Goal: Download file/media

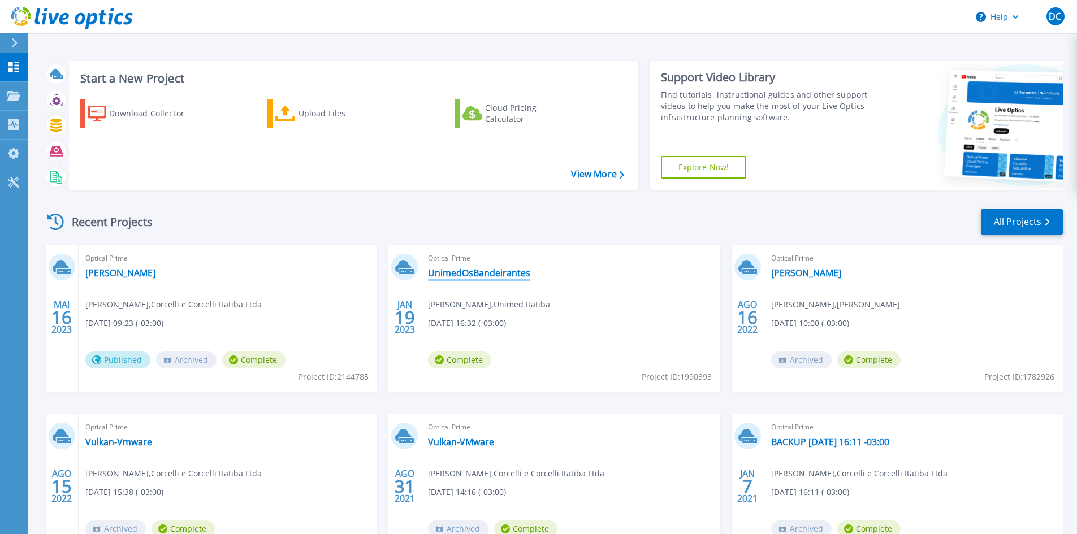
click at [482, 271] on link "UnimedOsBandeirantes" at bounding box center [479, 272] width 102 height 11
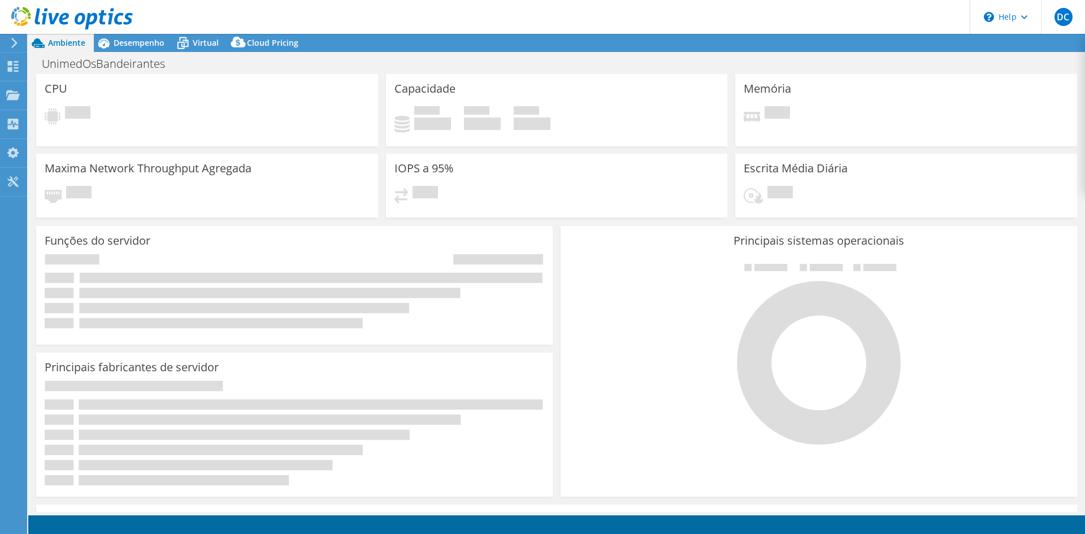
select select "SouthAmerica"
select select "BRL"
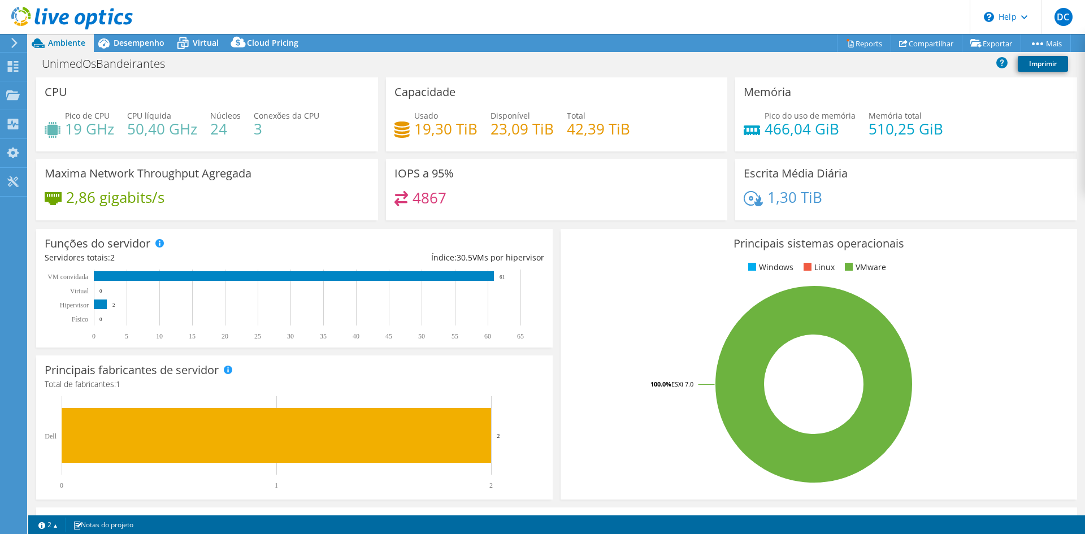
click at [1031, 68] on link "Imprimir" at bounding box center [1043, 64] width 50 height 16
click at [18, 45] on icon at bounding box center [14, 43] width 8 height 10
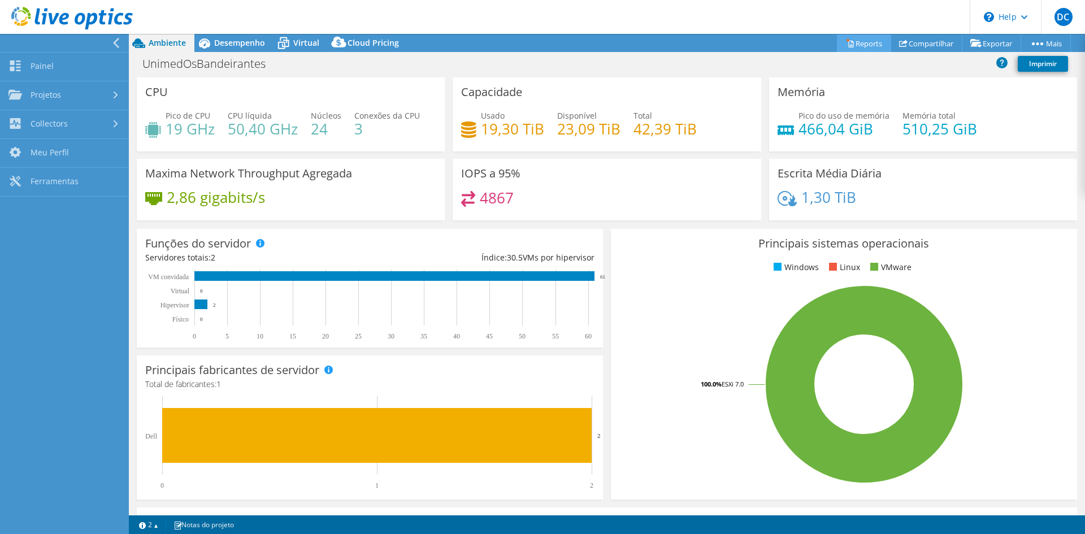
click at [869, 42] on link "Reports" at bounding box center [864, 43] width 54 height 18
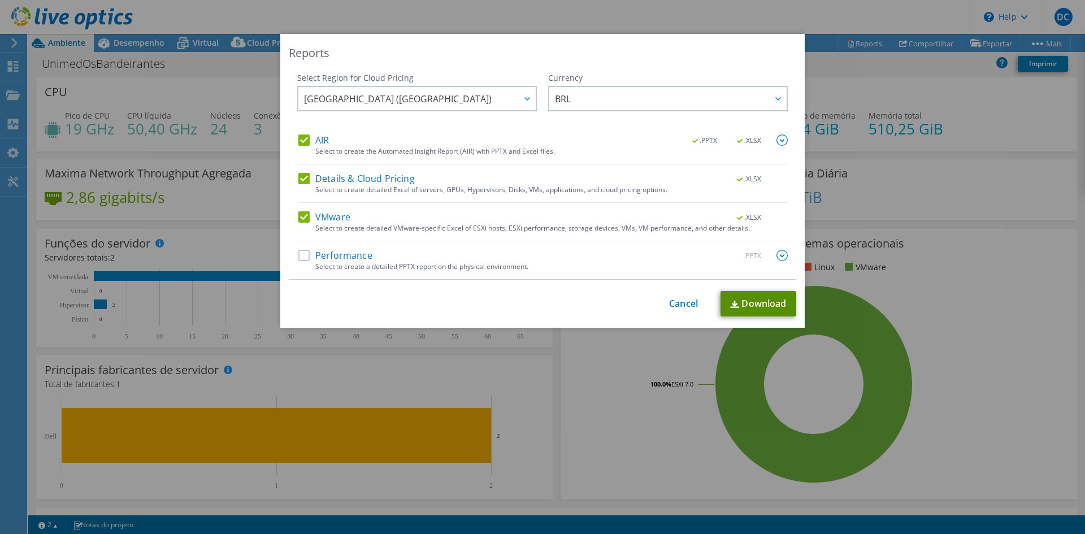
click at [744, 304] on link "Download" at bounding box center [759, 303] width 76 height 25
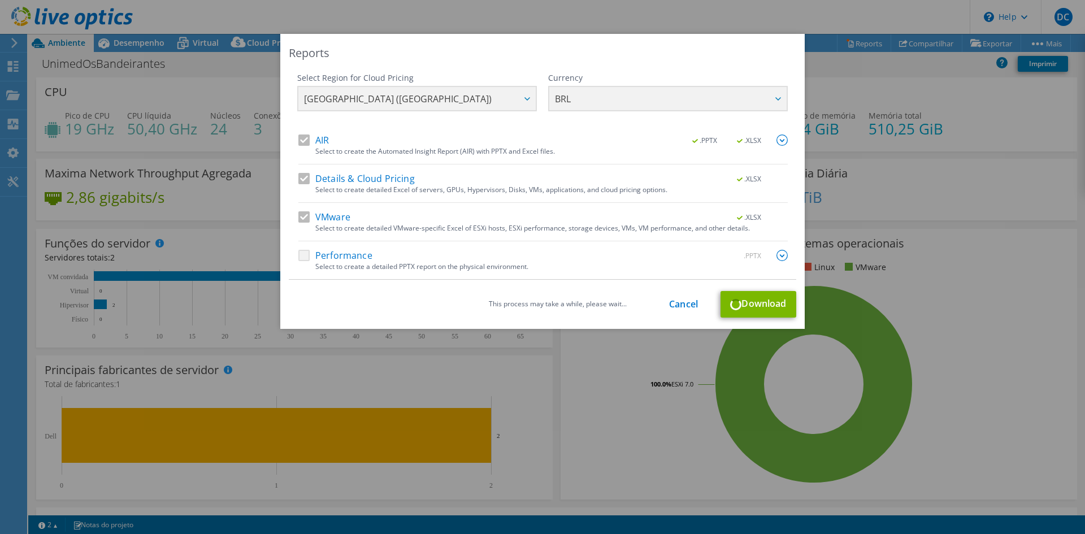
click at [300, 256] on div "Performance .PPTX" at bounding box center [542, 256] width 489 height 13
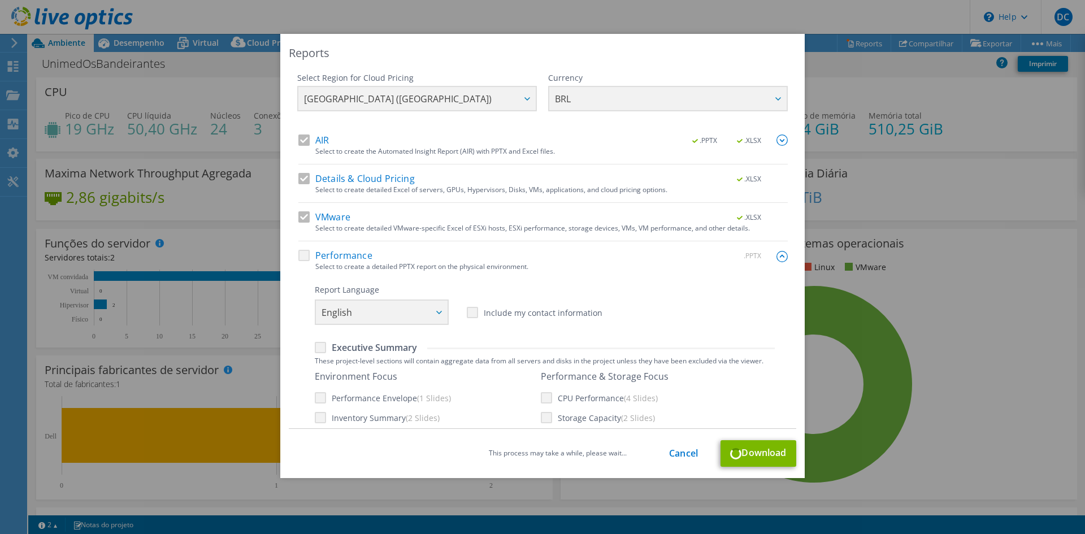
click at [300, 254] on div "Performance .PPTX" at bounding box center [542, 256] width 489 height 13
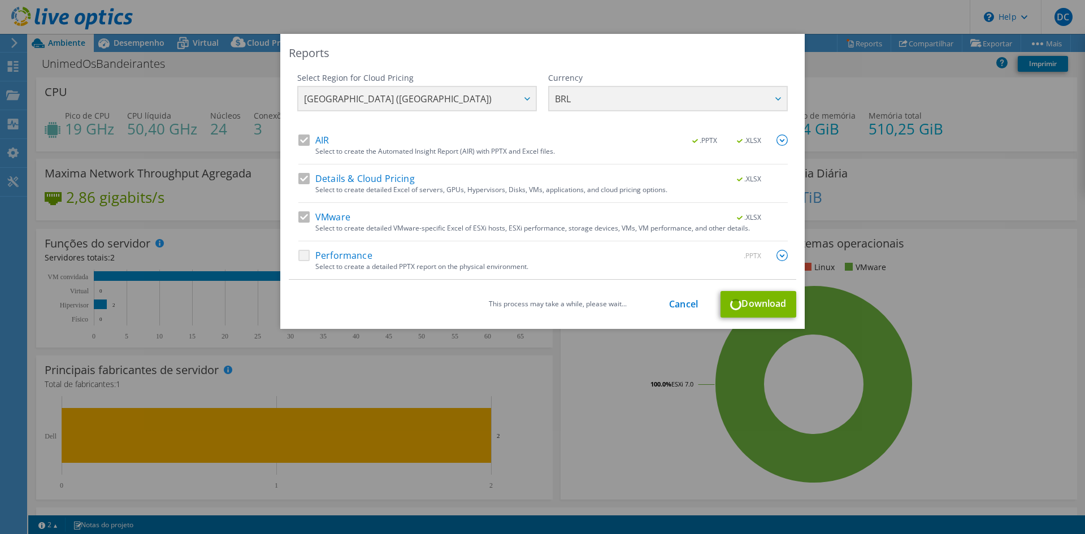
click at [686, 311] on div "This process may take a while, please wait... Cancel Download" at bounding box center [543, 304] width 508 height 27
click at [683, 307] on link "Cancel" at bounding box center [683, 304] width 29 height 11
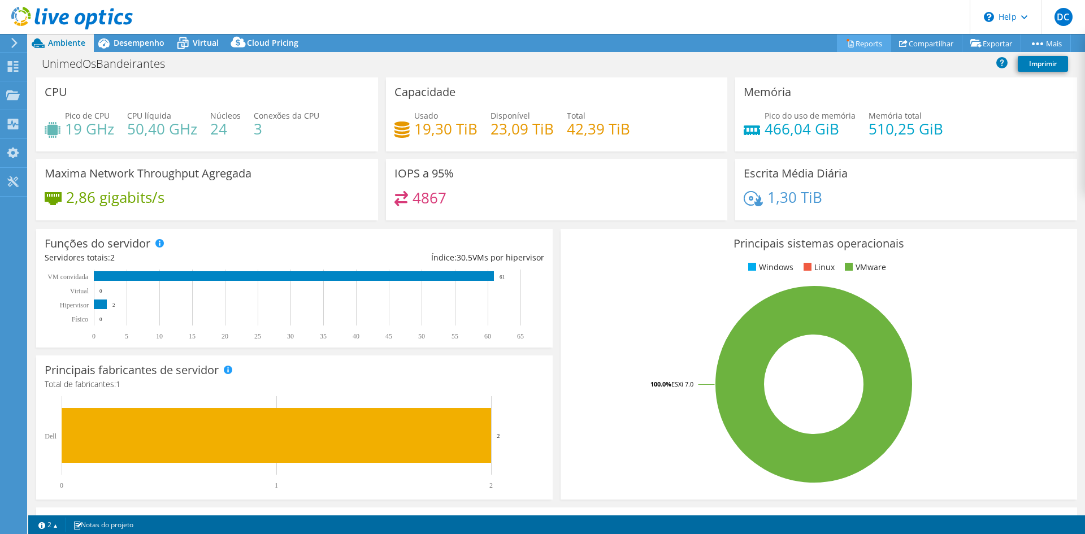
click at [852, 46] on link "Reports" at bounding box center [864, 43] width 54 height 18
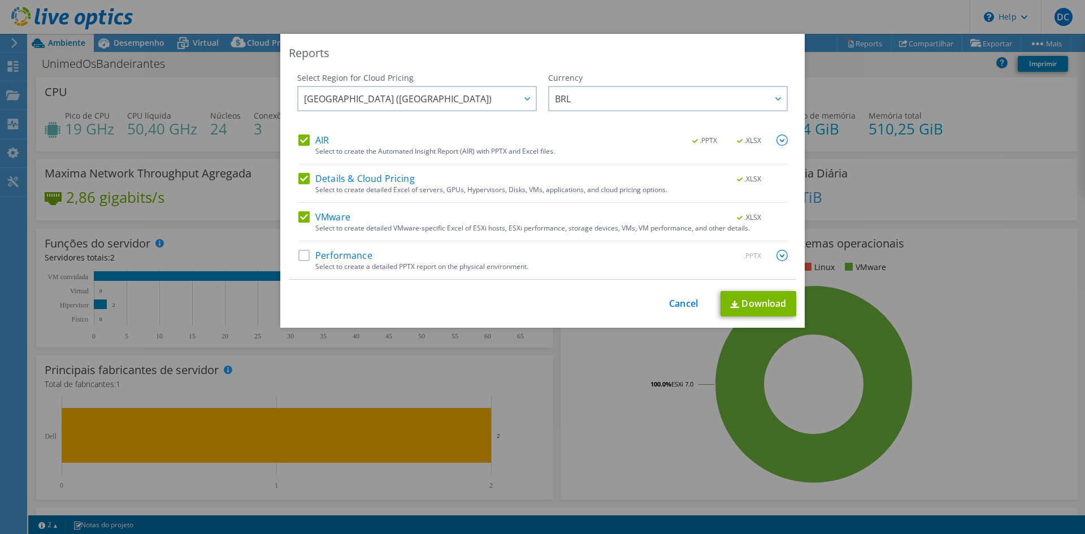
click at [298, 254] on label "Performance" at bounding box center [335, 255] width 74 height 11
click at [0, 0] on input "Performance" at bounding box center [0, 0] width 0 height 0
click at [781, 144] on img at bounding box center [782, 140] width 11 height 11
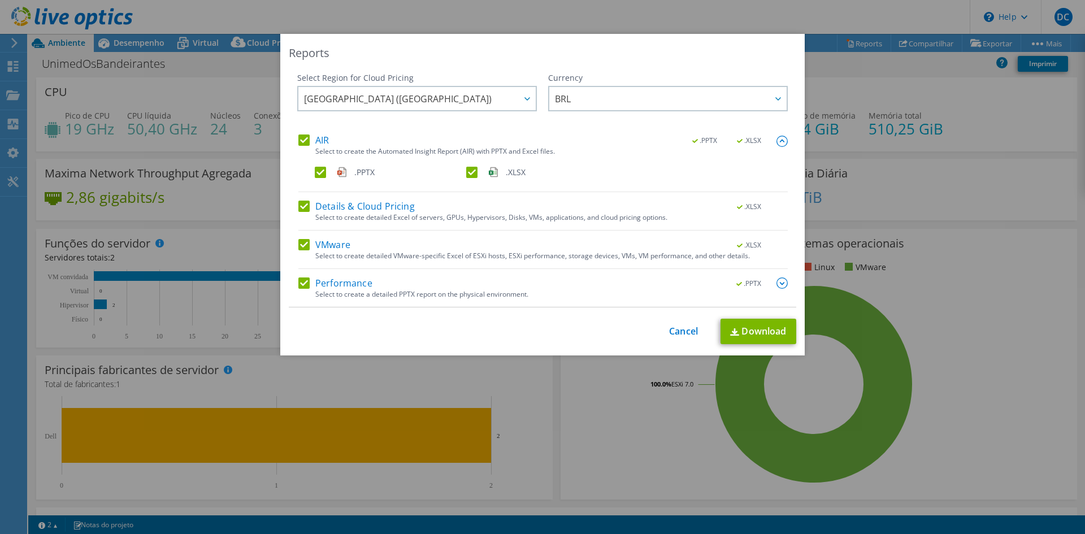
click at [781, 139] on img at bounding box center [782, 141] width 11 height 11
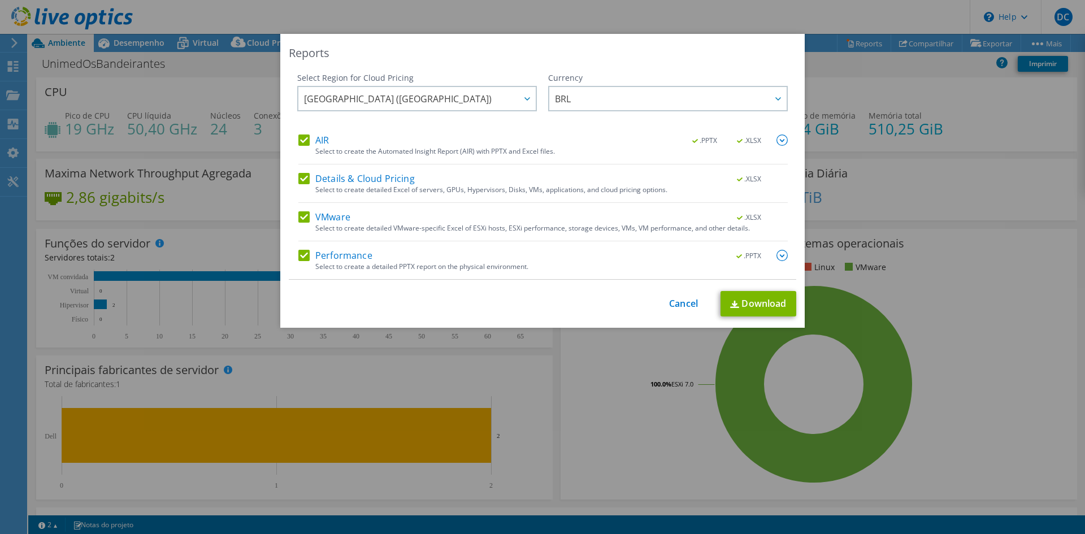
click at [779, 255] on img at bounding box center [782, 255] width 11 height 11
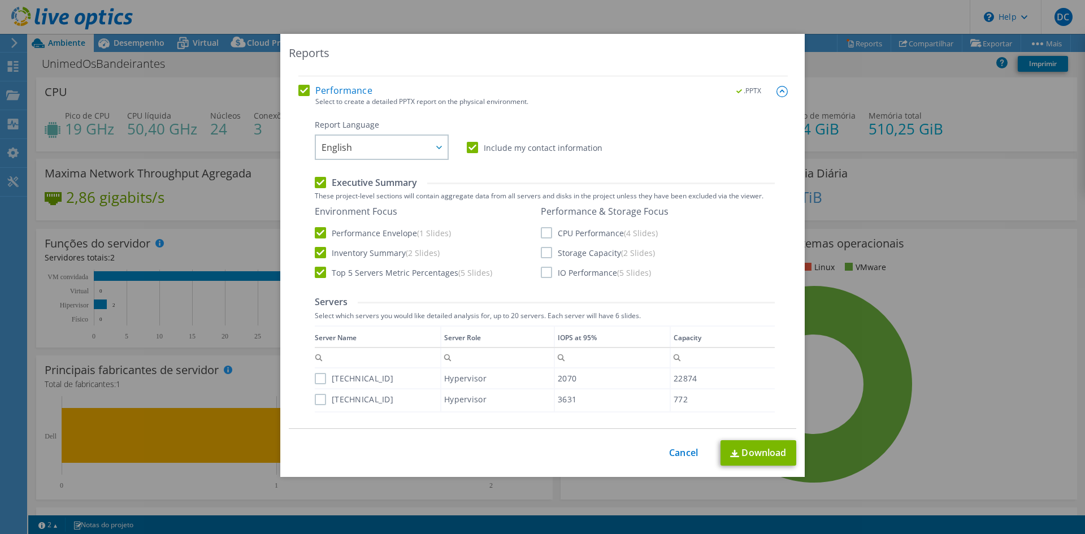
scroll to position [170, 0]
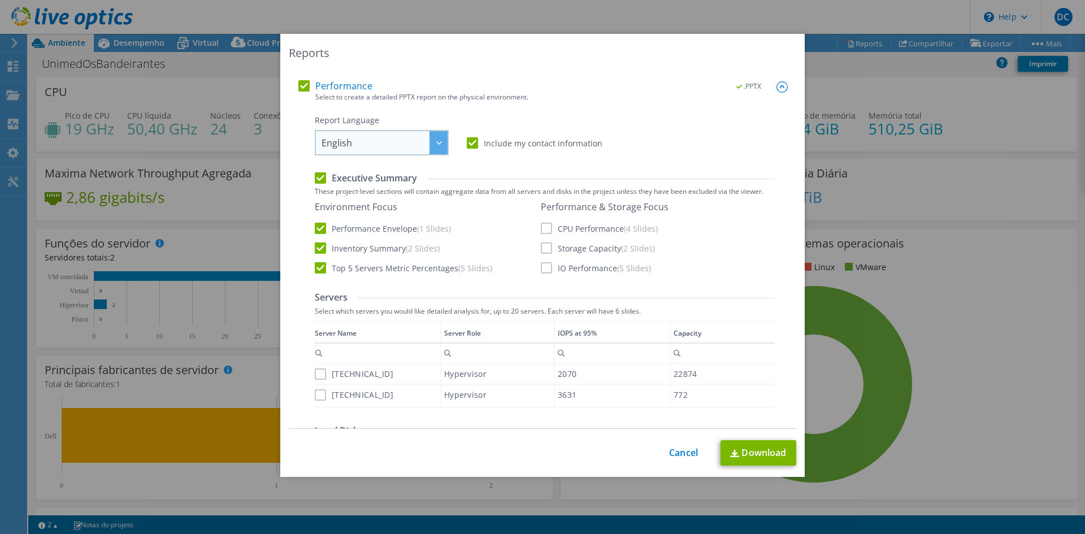
click at [435, 145] on div at bounding box center [439, 142] width 18 height 23
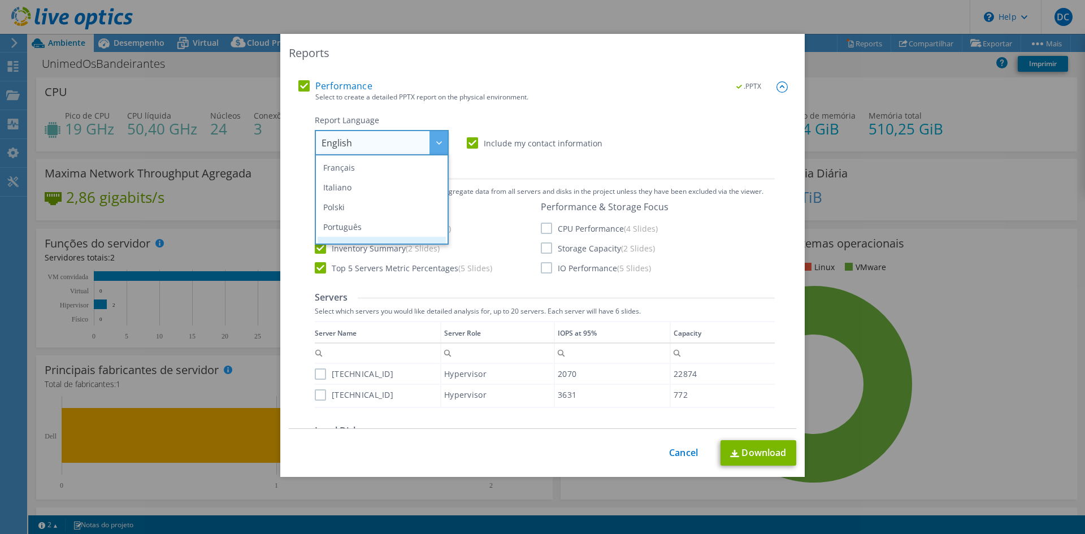
scroll to position [113, 0]
click at [396, 179] on li "Português" at bounding box center [382, 173] width 128 height 20
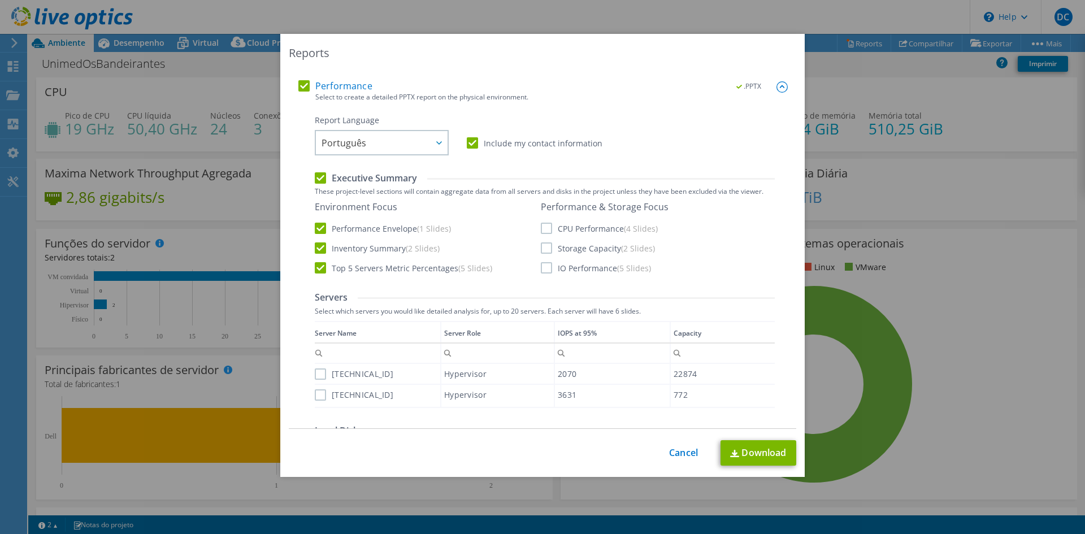
click at [544, 228] on label "CPU Performance (4 Slides)" at bounding box center [599, 228] width 117 height 11
click at [0, 0] on input "CPU Performance (4 Slides)" at bounding box center [0, 0] width 0 height 0
click at [541, 248] on label "Storage Capacity (2 Slides)" at bounding box center [598, 247] width 114 height 11
click at [0, 0] on input "Storage Capacity (2 Slides)" at bounding box center [0, 0] width 0 height 0
click at [541, 265] on label "IO Performance (5 Slides)" at bounding box center [596, 267] width 110 height 11
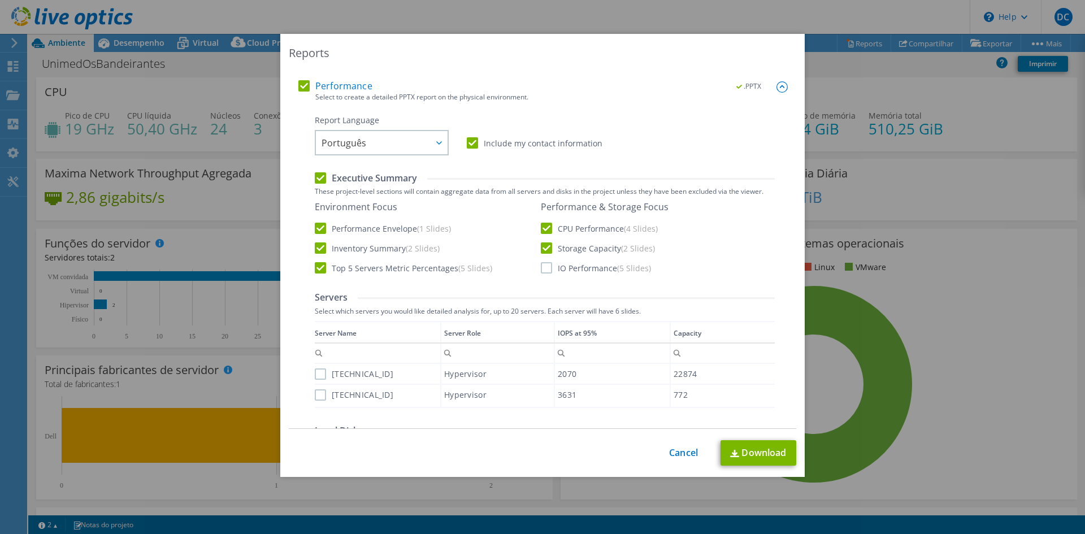
click at [0, 0] on input "IO Performance (5 Slides)" at bounding box center [0, 0] width 0 height 0
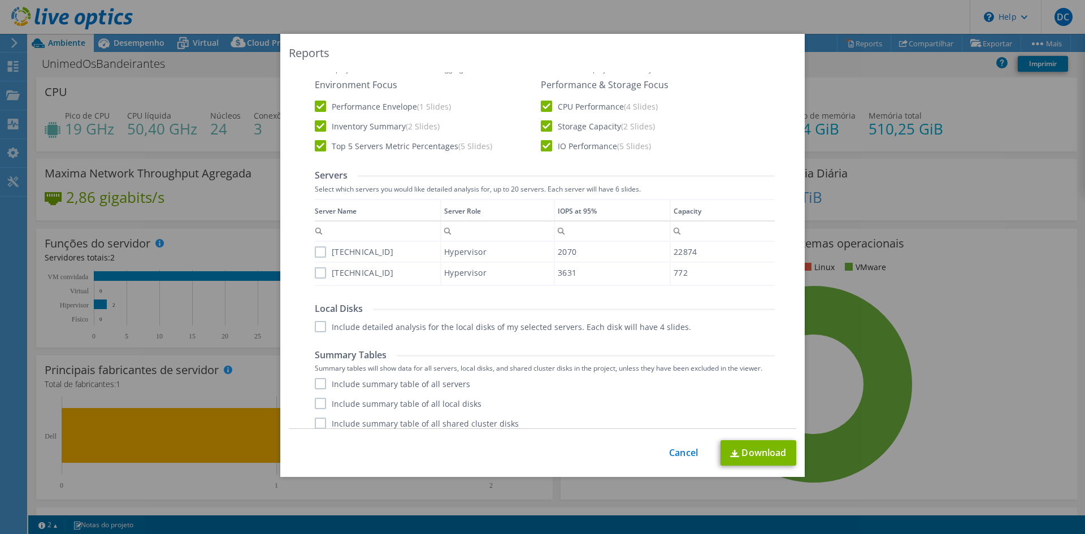
scroll to position [301, 0]
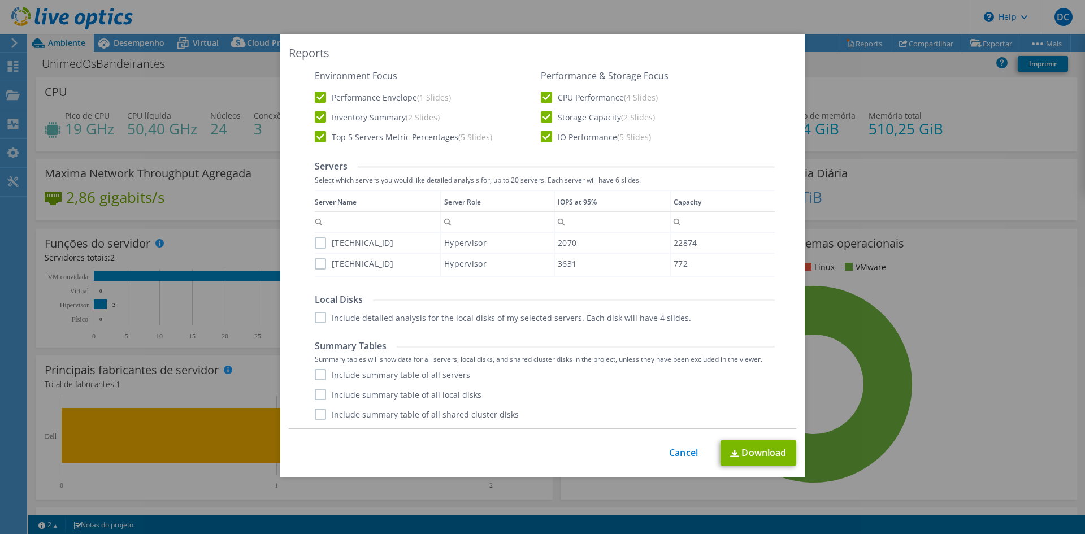
drag, startPoint x: 314, startPoint y: 243, endPoint x: 314, endPoint y: 252, distance: 8.5
click at [315, 242] on label "[TECHNICAL_ID]" at bounding box center [354, 242] width 79 height 11
click at [0, 0] on input "[TECHNICAL_ID]" at bounding box center [0, 0] width 0 height 0
click at [315, 262] on label "[TECHNICAL_ID]" at bounding box center [354, 263] width 79 height 11
click at [0, 0] on input "[TECHNICAL_ID]" at bounding box center [0, 0] width 0 height 0
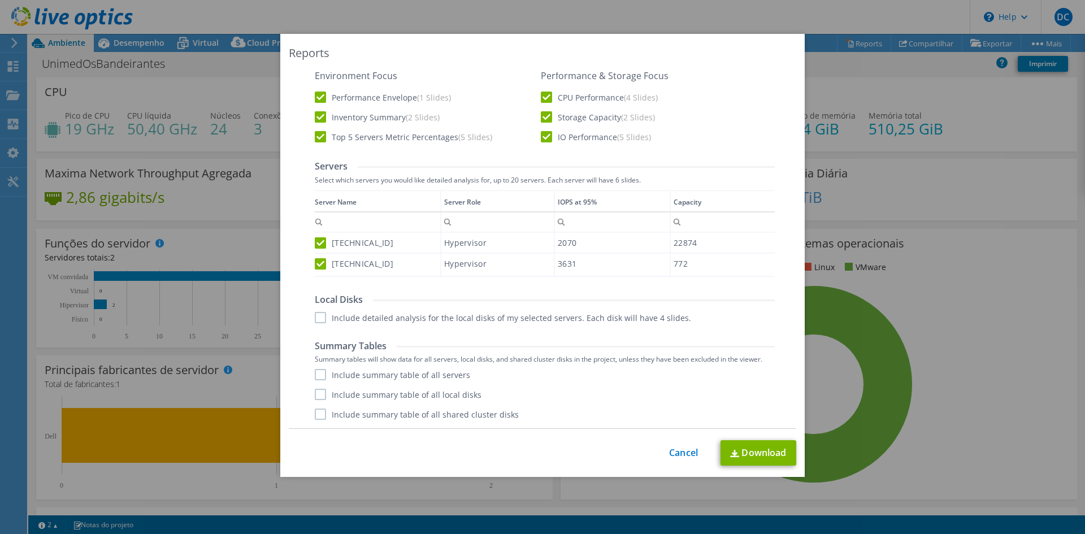
drag, startPoint x: 315, startPoint y: 318, endPoint x: 315, endPoint y: 324, distance: 6.2
click at [315, 319] on label "Include detailed analysis for the local disks of my selected servers. Each disk…" at bounding box center [503, 317] width 376 height 11
click at [0, 0] on input "Include detailed analysis for the local disks of my selected servers. Each disk…" at bounding box center [0, 0] width 0 height 0
drag, startPoint x: 318, startPoint y: 375, endPoint x: 319, endPoint y: 389, distance: 14.7
click at [318, 376] on label "Include summary table of all servers" at bounding box center [392, 374] width 155 height 11
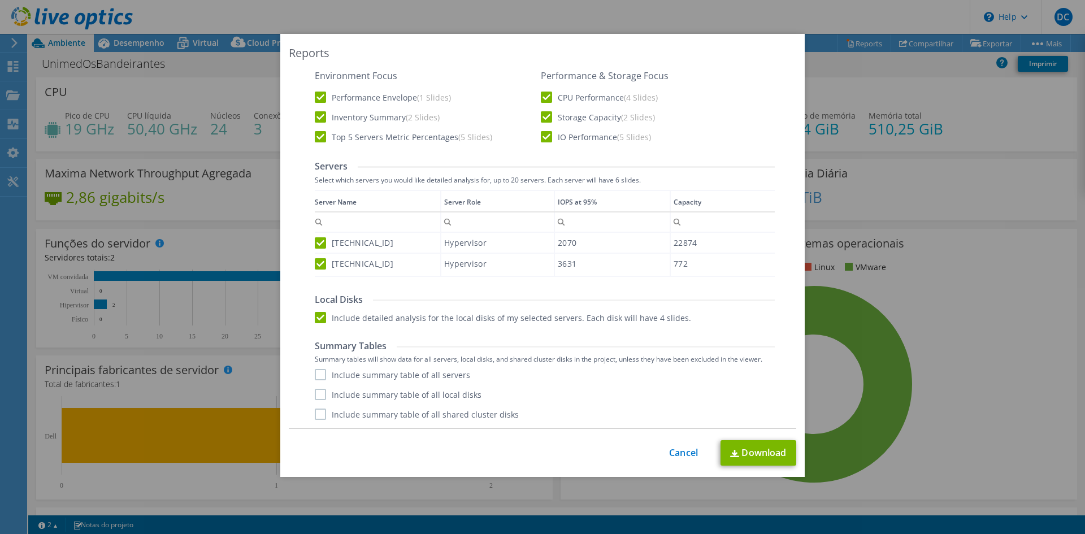
click at [0, 0] on input "Include summary table of all servers" at bounding box center [0, 0] width 0 height 0
click at [319, 396] on label "Include summary table of all local disks" at bounding box center [398, 394] width 167 height 11
click at [0, 0] on input "Include summary table of all local disks" at bounding box center [0, 0] width 0 height 0
click at [317, 413] on label "Include summary table of all shared cluster disks" at bounding box center [417, 414] width 204 height 11
click at [0, 0] on input "Include summary table of all shared cluster disks" at bounding box center [0, 0] width 0 height 0
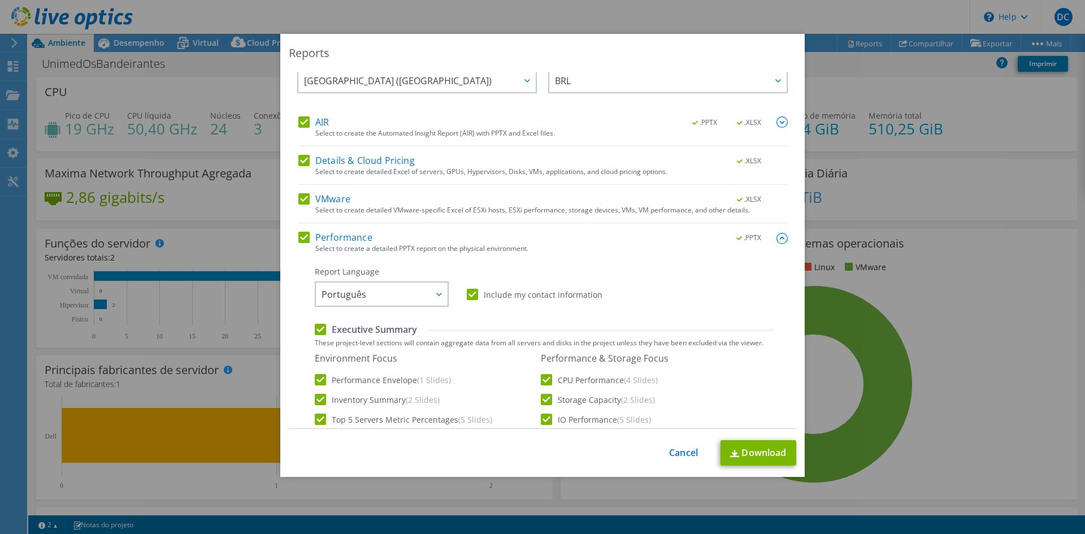
scroll to position [0, 0]
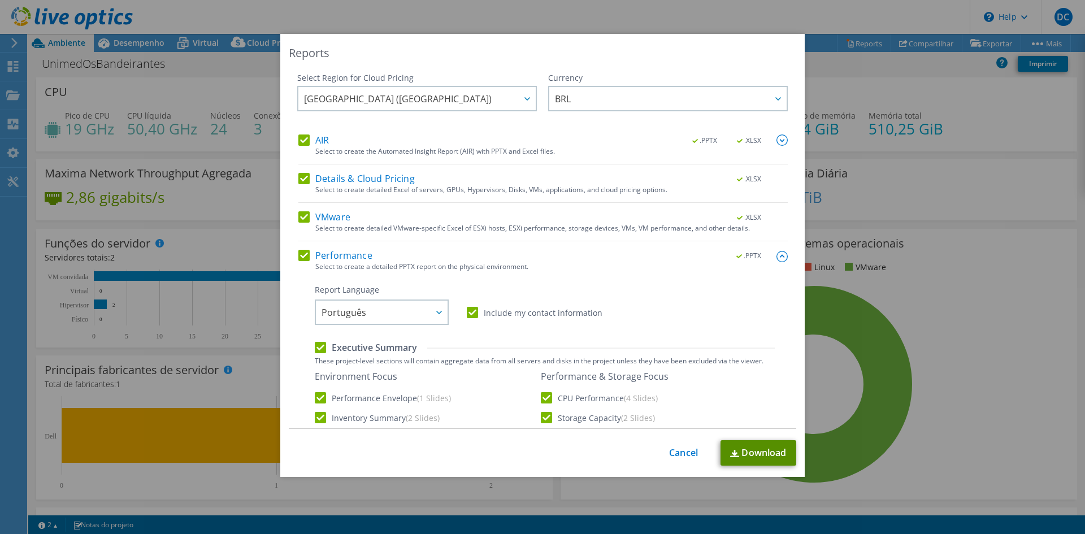
click at [747, 459] on link "Download" at bounding box center [759, 452] width 76 height 25
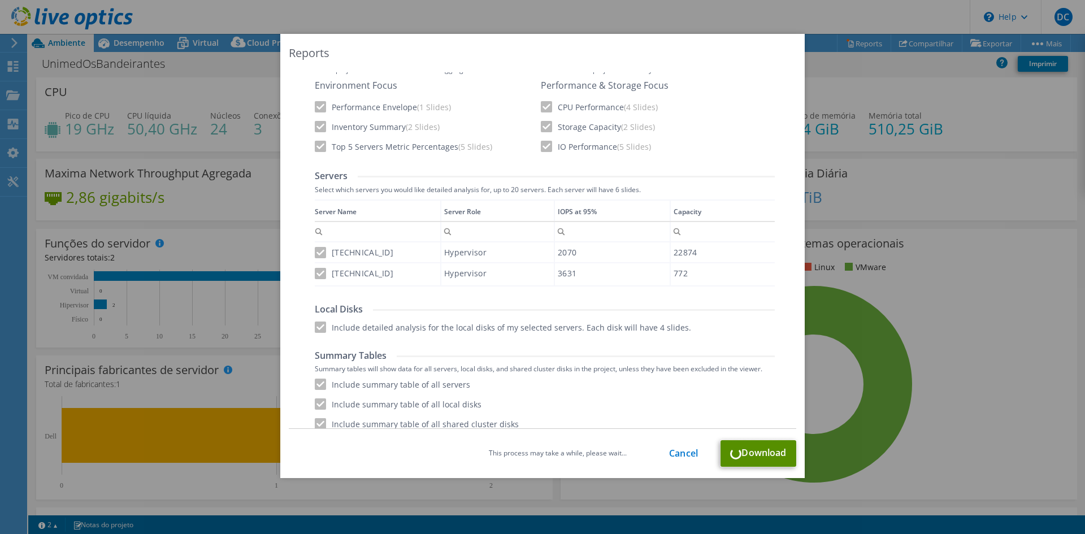
scroll to position [301, 0]
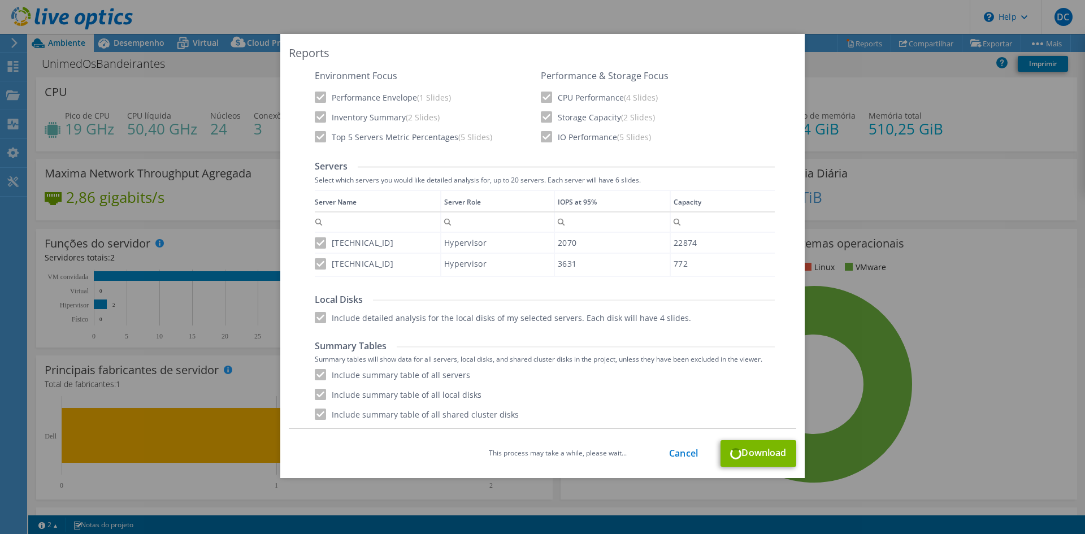
click at [769, 452] on div "This process may take a while, please wait... Cancel Download" at bounding box center [543, 453] width 508 height 27
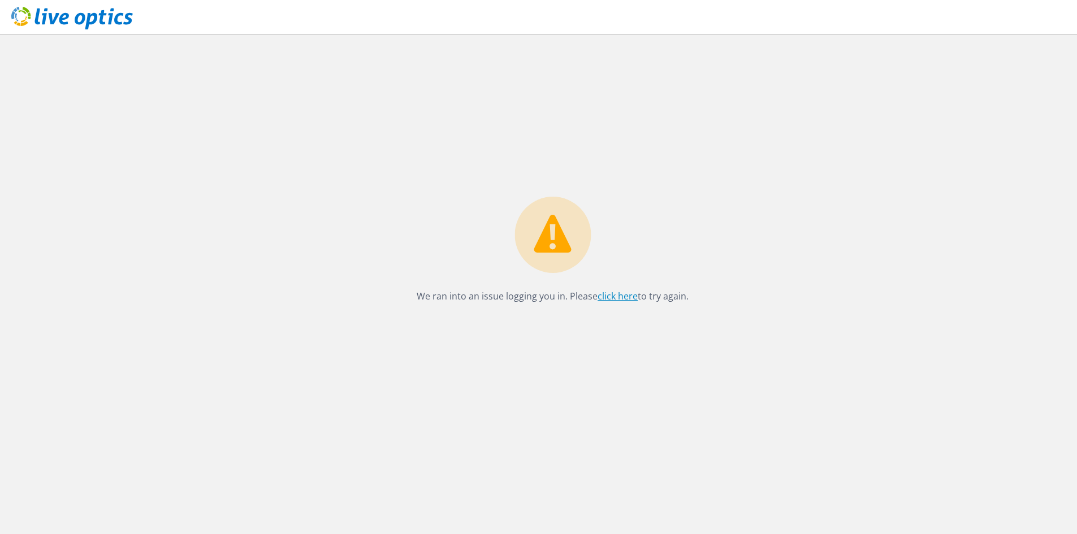
click at [602, 291] on link "click here" at bounding box center [617, 296] width 40 height 12
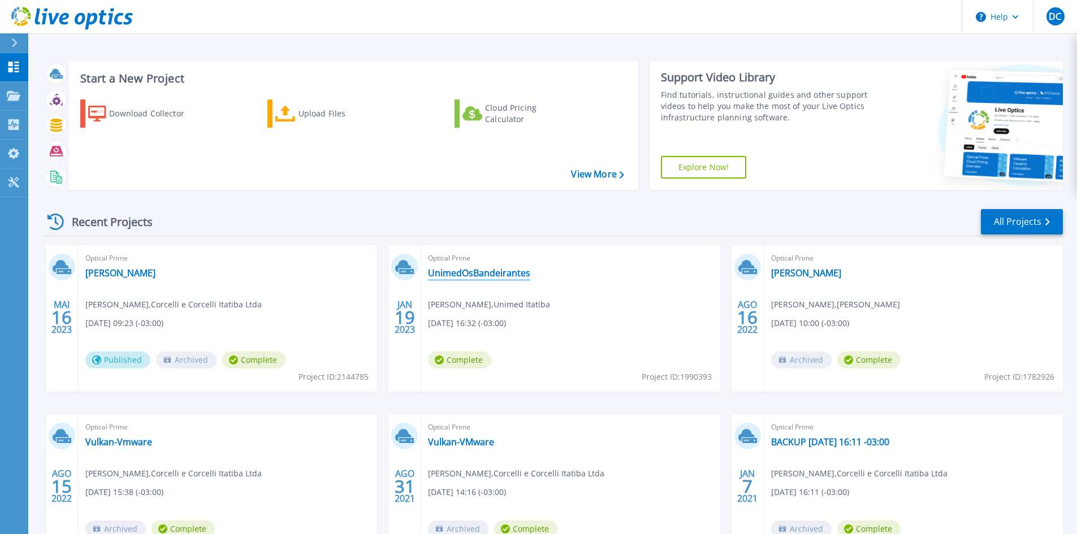
click at [468, 274] on link "UnimedOsBandeirantes" at bounding box center [479, 272] width 102 height 11
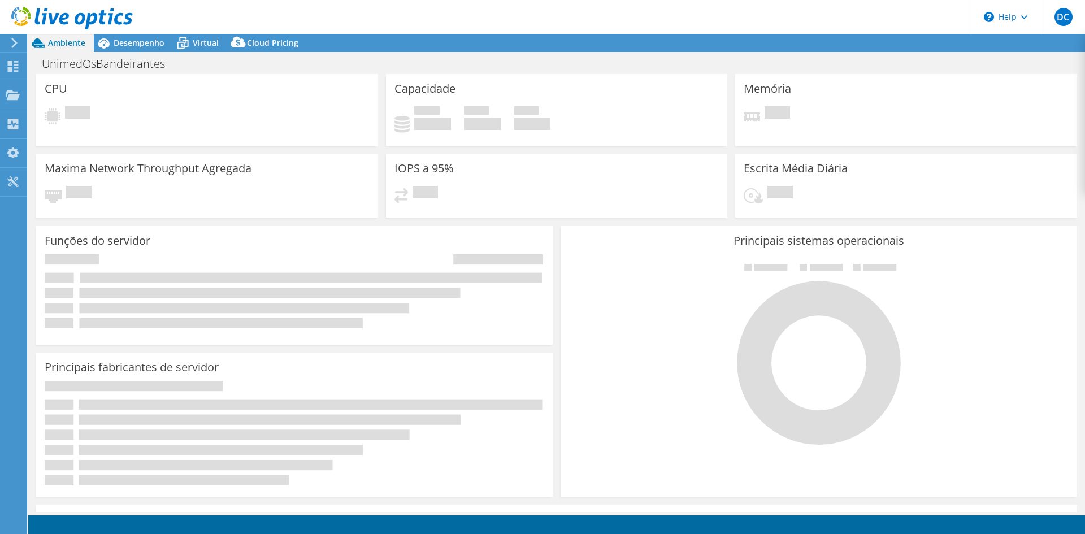
select select "SouthAmerica"
select select "BRL"
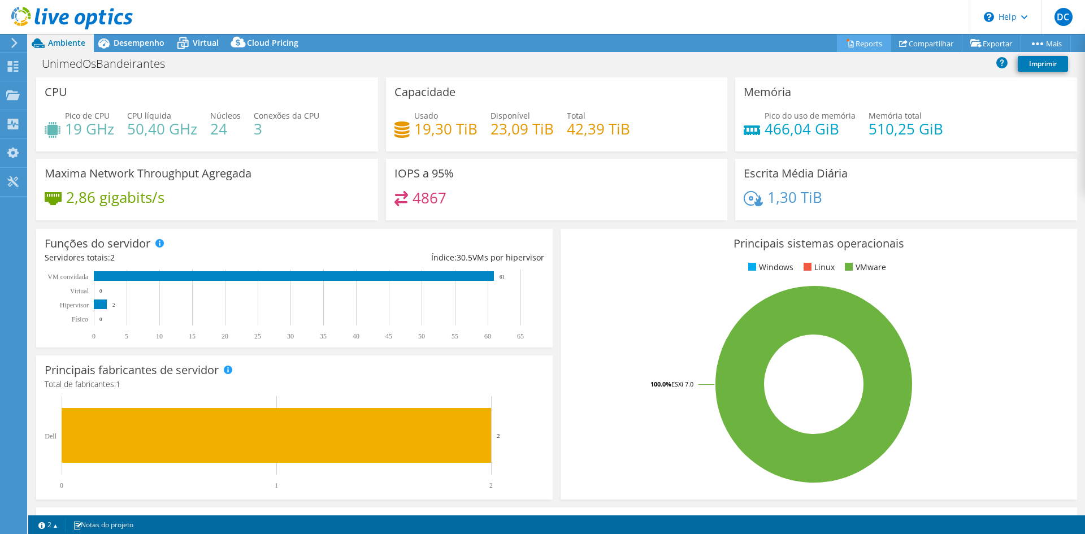
click at [853, 46] on link "Reports" at bounding box center [864, 43] width 54 height 18
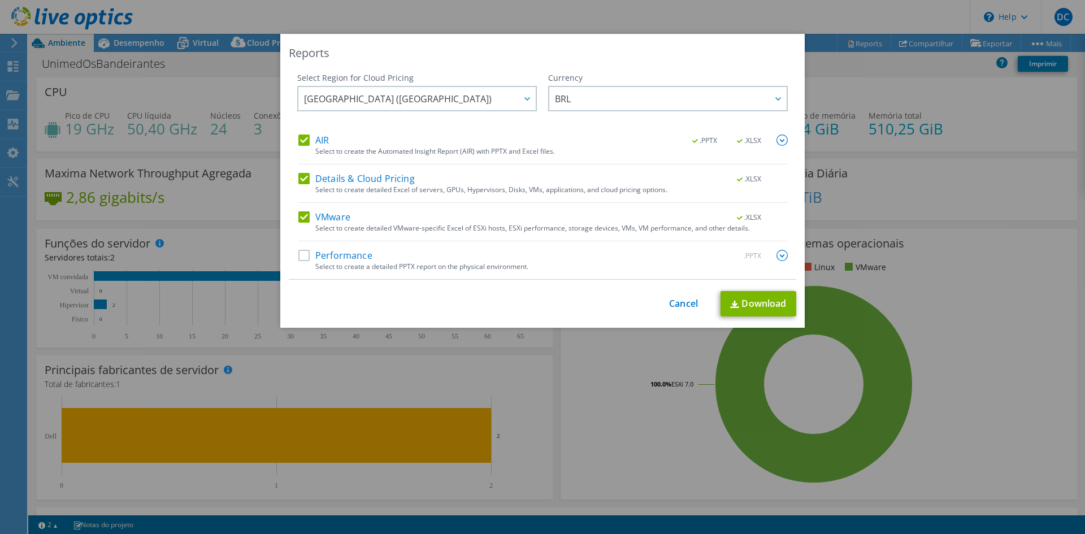
drag, startPoint x: 331, startPoint y: 253, endPoint x: 337, endPoint y: 255, distance: 7.1
click at [331, 253] on label "Performance" at bounding box center [335, 255] width 74 height 11
click at [0, 0] on input "Performance" at bounding box center [0, 0] width 0 height 0
click at [784, 257] on div "Select Region for Cloud Pricing Asia Pacific ([GEOGRAPHIC_DATA]) [GEOGRAPHIC_DA…" at bounding box center [543, 175] width 508 height 207
click at [778, 257] on img at bounding box center [782, 255] width 11 height 11
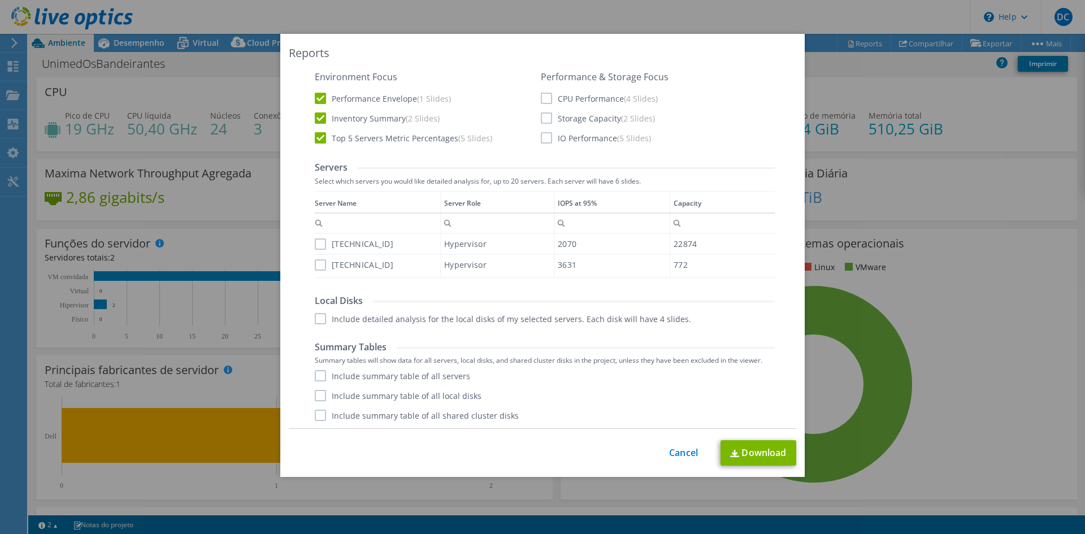
scroll to position [301, 0]
click at [551, 96] on label "CPU Performance (4 Slides)" at bounding box center [599, 97] width 117 height 11
click at [0, 0] on input "CPU Performance (4 Slides)" at bounding box center [0, 0] width 0 height 0
click at [547, 119] on label "Storage Capacity (2 Slides)" at bounding box center [598, 116] width 114 height 11
click at [0, 0] on input "Storage Capacity (2 Slides)" at bounding box center [0, 0] width 0 height 0
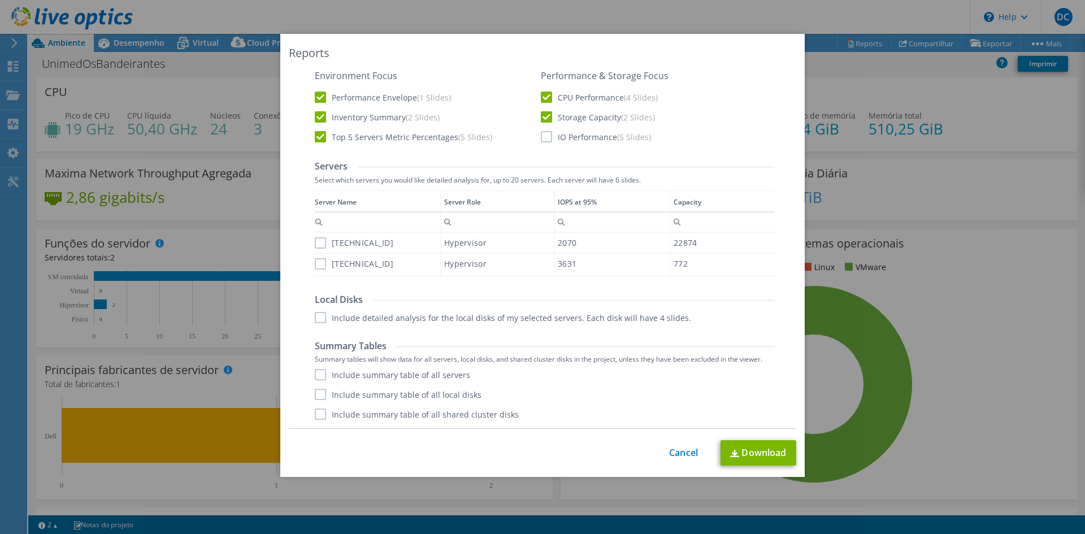
click at [545, 133] on label "IO Performance (5 Slides)" at bounding box center [596, 136] width 110 height 11
click at [0, 0] on input "IO Performance (5 Slides)" at bounding box center [0, 0] width 0 height 0
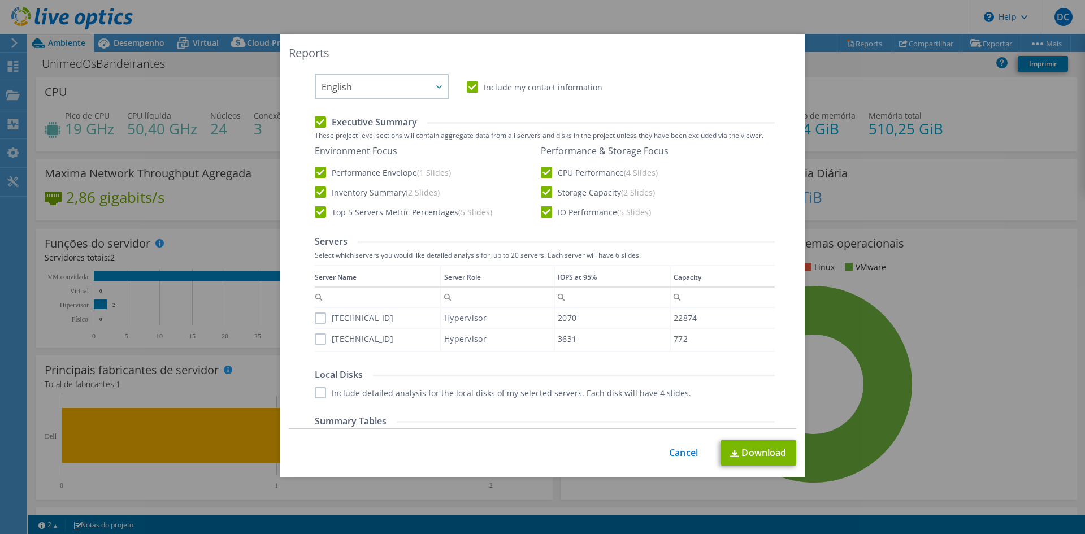
scroll to position [131, 0]
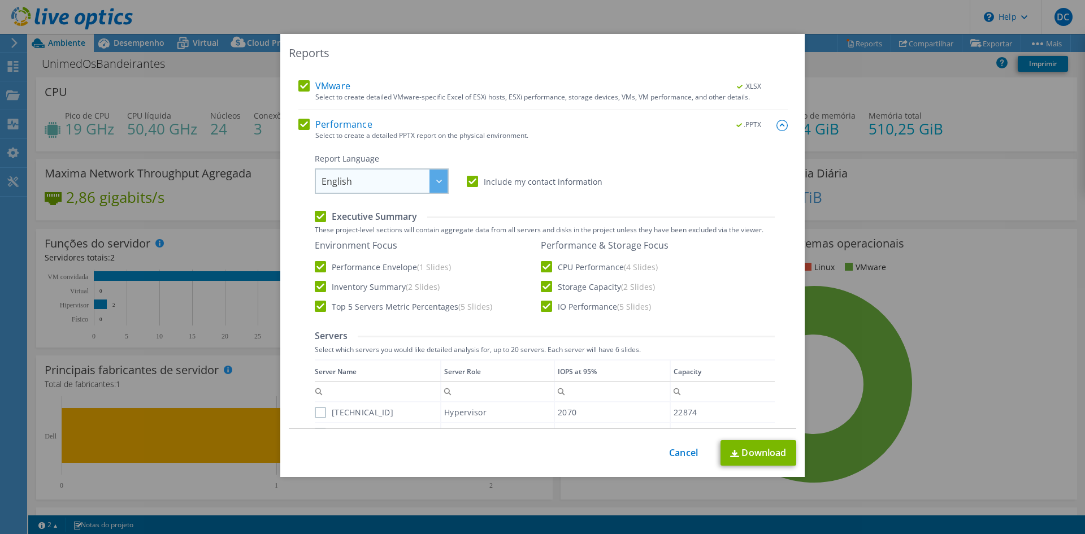
click at [406, 187] on span "English" at bounding box center [385, 181] width 126 height 23
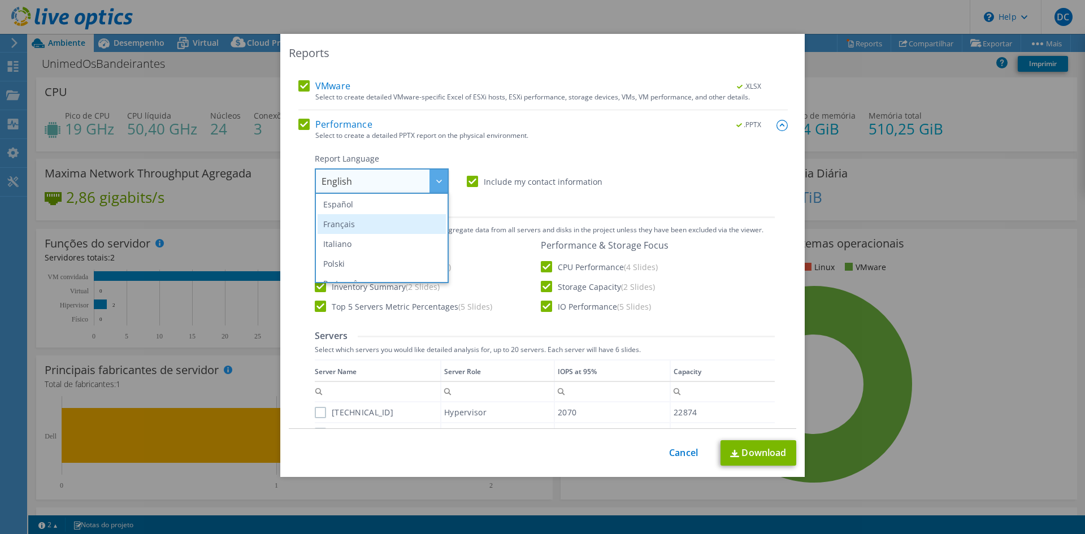
scroll to position [57, 0]
click at [375, 266] on li "Português" at bounding box center [382, 268] width 128 height 20
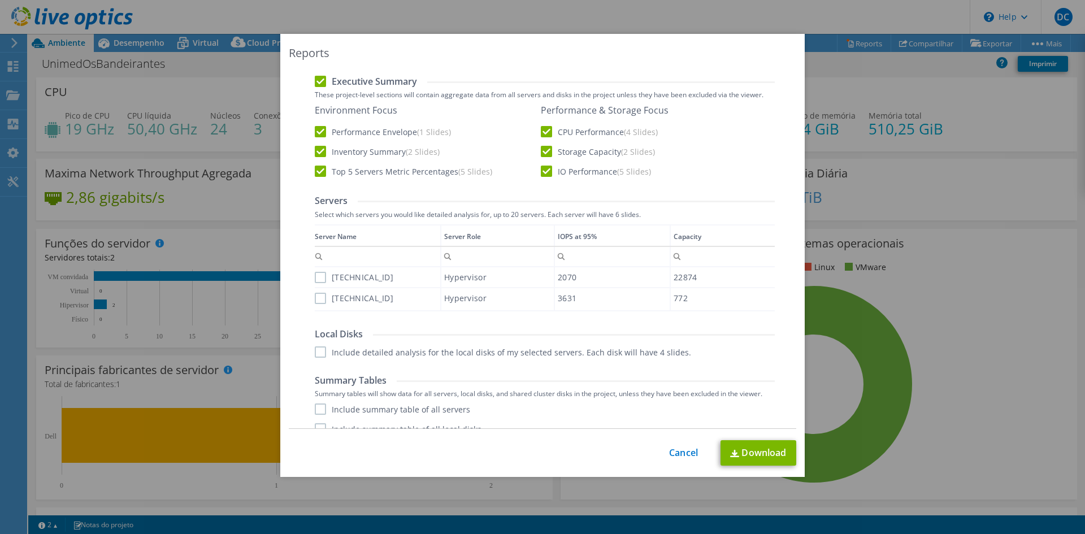
scroll to position [301, 0]
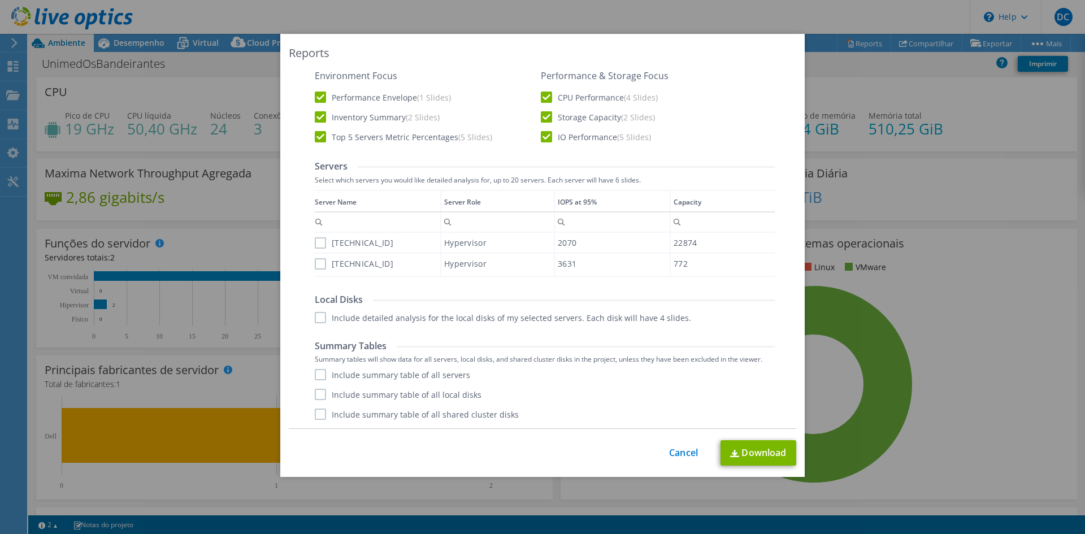
click at [316, 240] on label "[TECHNICAL_ID]" at bounding box center [354, 242] width 79 height 11
click at [0, 0] on input "[TECHNICAL_ID]" at bounding box center [0, 0] width 0 height 0
click at [316, 260] on label "[TECHNICAL_ID]" at bounding box center [354, 263] width 79 height 11
click at [0, 0] on input "[TECHNICAL_ID]" at bounding box center [0, 0] width 0 height 0
drag, startPoint x: 315, startPoint y: 319, endPoint x: 327, endPoint y: 320, distance: 12.0
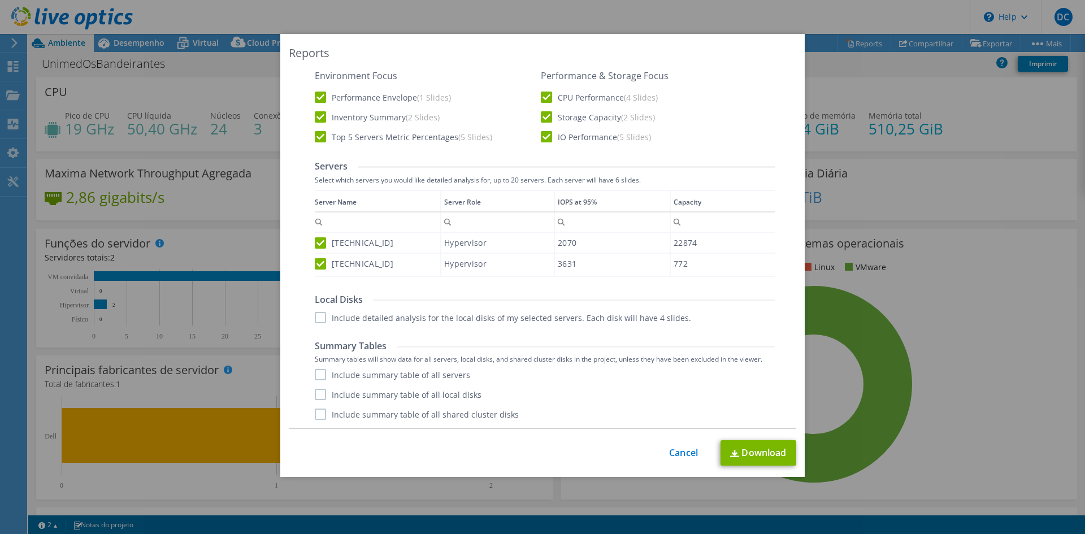
click at [315, 319] on label "Include detailed analysis for the local disks of my selected servers. Each disk…" at bounding box center [503, 317] width 376 height 11
click at [0, 0] on input "Include detailed analysis for the local disks of my selected servers. Each disk…" at bounding box center [0, 0] width 0 height 0
click at [323, 375] on label "Include summary table of all servers" at bounding box center [392, 374] width 155 height 11
click at [0, 0] on input "Include summary table of all servers" at bounding box center [0, 0] width 0 height 0
click at [322, 406] on div "Include summary table of all servers Include summary table of all local disks I…" at bounding box center [545, 394] width 460 height 51
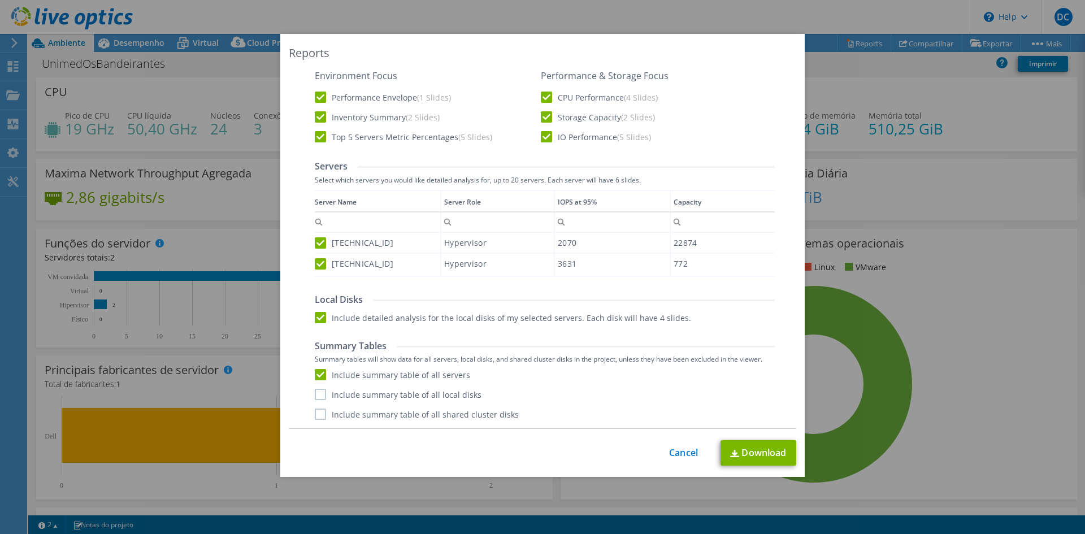
drag, startPoint x: 322, startPoint y: 414, endPoint x: 322, endPoint y: 408, distance: 6.2
click at [322, 413] on label "Include summary table of all shared cluster disks" at bounding box center [417, 414] width 204 height 11
click at [0, 0] on input "Include summary table of all shared cluster disks" at bounding box center [0, 0] width 0 height 0
click at [320, 400] on label "Include summary table of all local disks" at bounding box center [398, 394] width 167 height 11
click at [0, 0] on input "Include summary table of all local disks" at bounding box center [0, 0] width 0 height 0
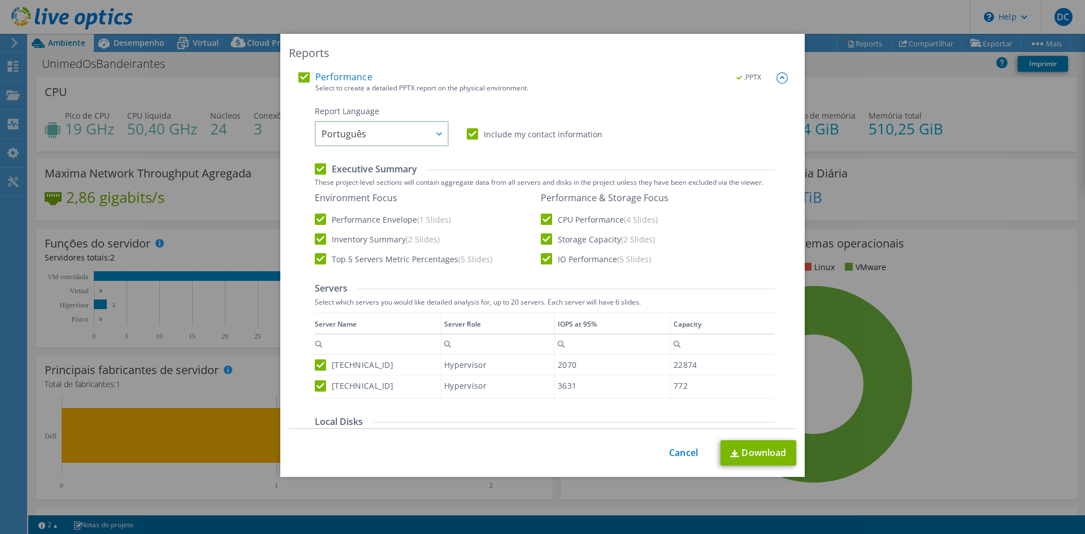
scroll to position [0, 0]
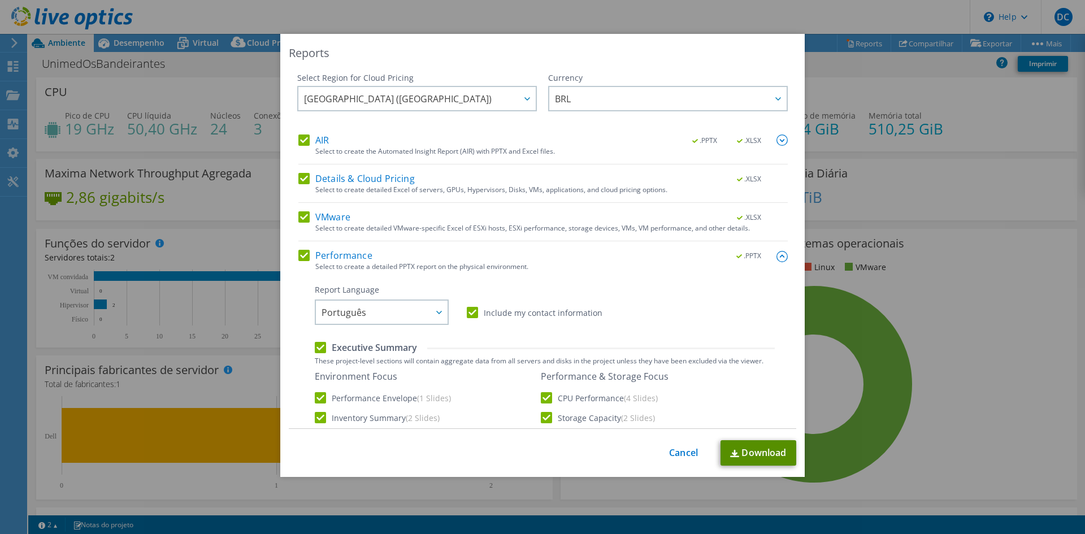
click at [749, 449] on link "Download" at bounding box center [759, 452] width 76 height 25
click at [678, 454] on link "Cancel" at bounding box center [683, 453] width 29 height 11
